Goal: Transaction & Acquisition: Purchase product/service

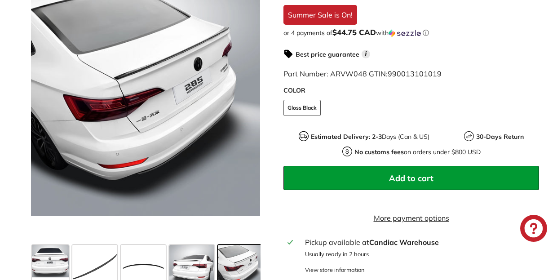
click at [266, 258] on span at bounding box center [288, 267] width 45 height 45
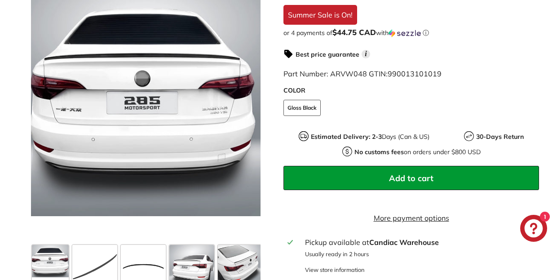
scroll to position [0, 95]
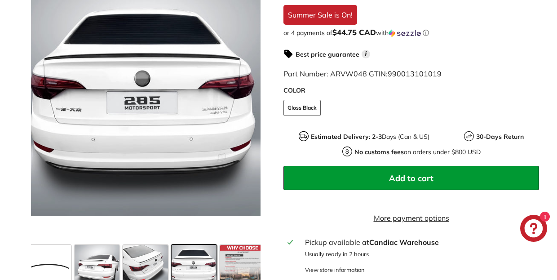
click at [212, 260] on span at bounding box center [193, 267] width 45 height 45
click at [255, 253] on span at bounding box center [242, 267] width 45 height 45
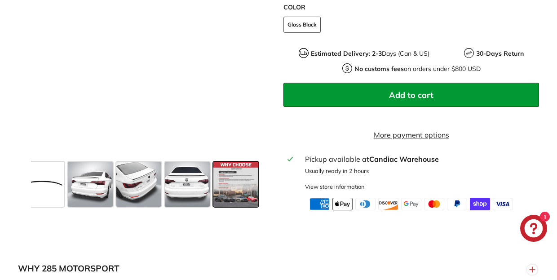
scroll to position [27, 0]
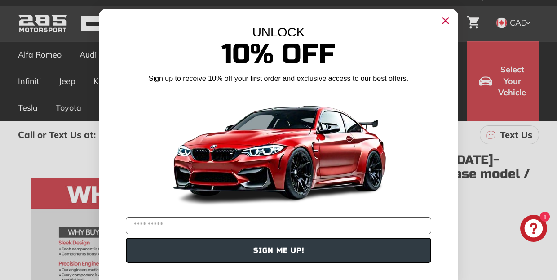
click at [446, 16] on circle "Close dialog" at bounding box center [445, 20] width 13 height 13
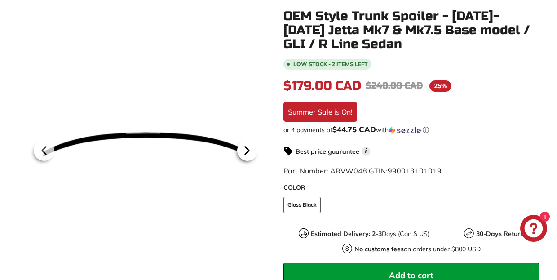
click at [251, 146] on icon at bounding box center [247, 150] width 21 height 21
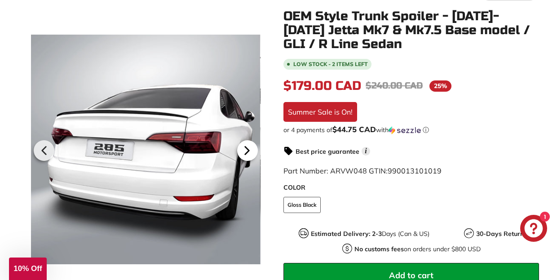
click at [246, 155] on icon at bounding box center [247, 150] width 21 height 21
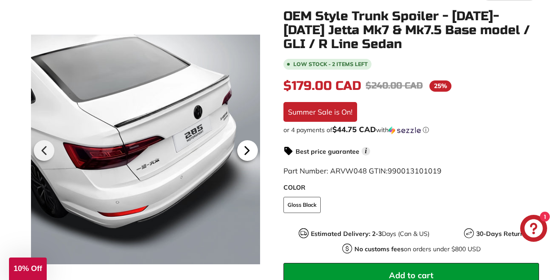
scroll to position [0, 95]
click at [246, 155] on icon at bounding box center [247, 150] width 21 height 21
